Goal: Task Accomplishment & Management: Manage account settings

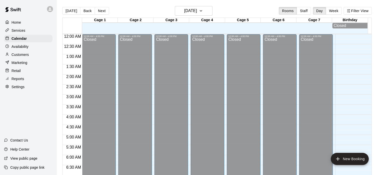
scroll to position [337, 0]
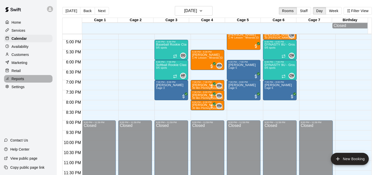
click at [22, 80] on p "Reports" at bounding box center [18, 78] width 13 height 5
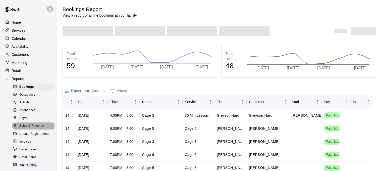
click at [33, 128] on span "Sales & Revenue" at bounding box center [31, 125] width 25 height 5
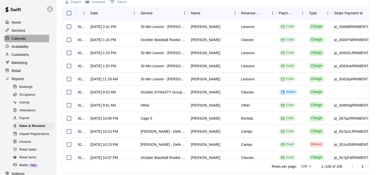
click at [21, 39] on p "Calendar" at bounding box center [19, 38] width 15 height 5
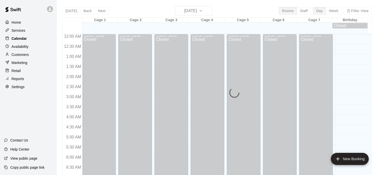
scroll to position [305, 0]
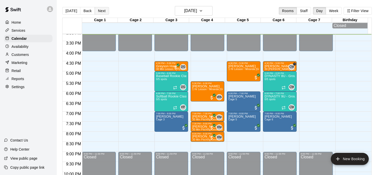
click at [102, 13] on button "Next" at bounding box center [102, 11] width 14 height 8
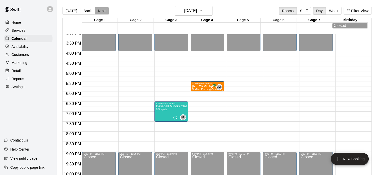
click at [102, 13] on button "Next" at bounding box center [102, 11] width 14 height 8
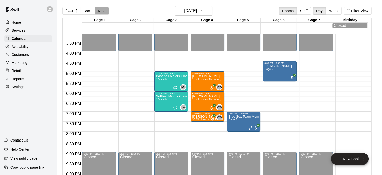
click at [102, 13] on button "Next" at bounding box center [102, 11] width 14 height 8
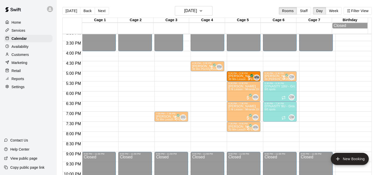
drag, startPoint x: 203, startPoint y: 78, endPoint x: 239, endPoint y: 79, distance: 35.9
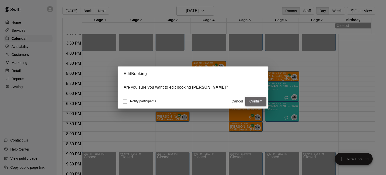
click at [252, 99] on button "Confirm" at bounding box center [255, 100] width 21 height 9
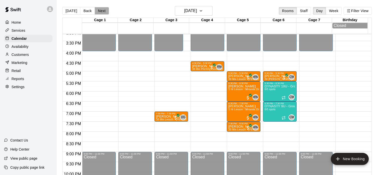
click at [102, 13] on button "Next" at bounding box center [102, 11] width 14 height 8
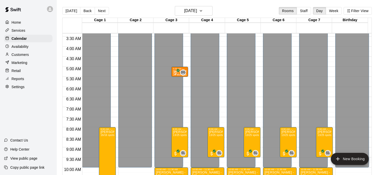
scroll to position [67, 0]
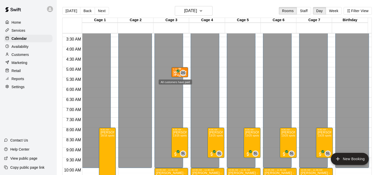
click at [178, 74] on span "All customers have paid" at bounding box center [175, 73] width 5 height 5
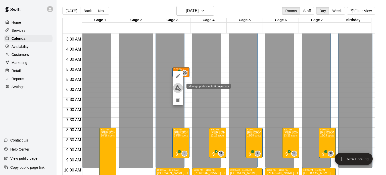
click at [178, 88] on img "edit" at bounding box center [178, 88] width 6 height 6
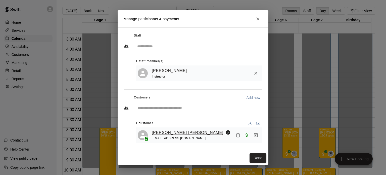
click at [175, 132] on link "Hudson Armstrong" at bounding box center [188, 132] width 72 height 7
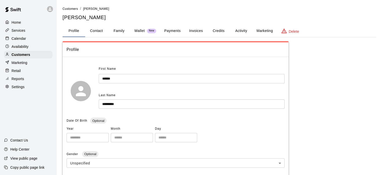
click at [239, 29] on button "Activity" at bounding box center [241, 31] width 23 height 12
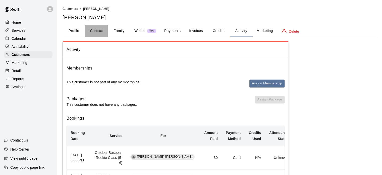
click at [97, 29] on button "Contact" at bounding box center [96, 31] width 23 height 12
select select "**"
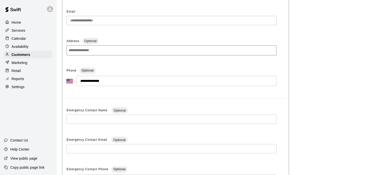
scroll to position [59, 0]
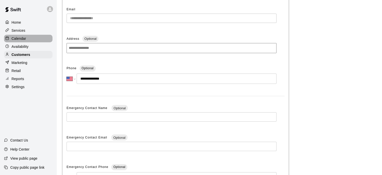
click at [23, 37] on div "Calendar" at bounding box center [28, 39] width 48 height 8
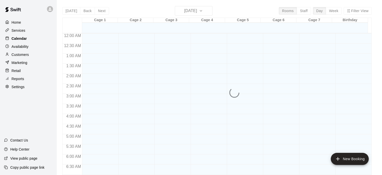
scroll to position [308, 0]
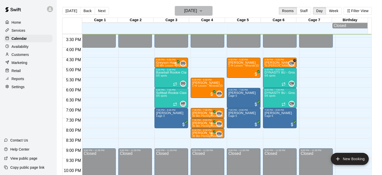
click at [210, 7] on button "[DATE]" at bounding box center [194, 11] width 38 height 10
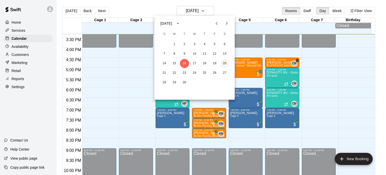
click at [225, 62] on button "20" at bounding box center [224, 63] width 9 height 9
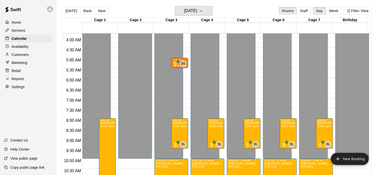
scroll to position [76, 0]
click at [175, 65] on span "All customers have paid" at bounding box center [175, 64] width 5 height 5
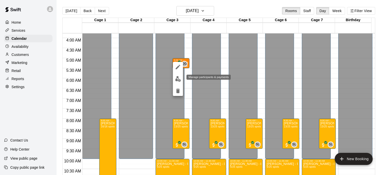
click at [186, 80] on div "Manage participants & payments" at bounding box center [207, 77] width 48 height 6
click at [378, 58] on div at bounding box center [193, 87] width 386 height 175
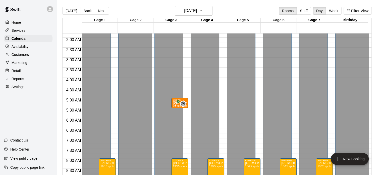
scroll to position [36, 0]
